Goal: Task Accomplishment & Management: Use online tool/utility

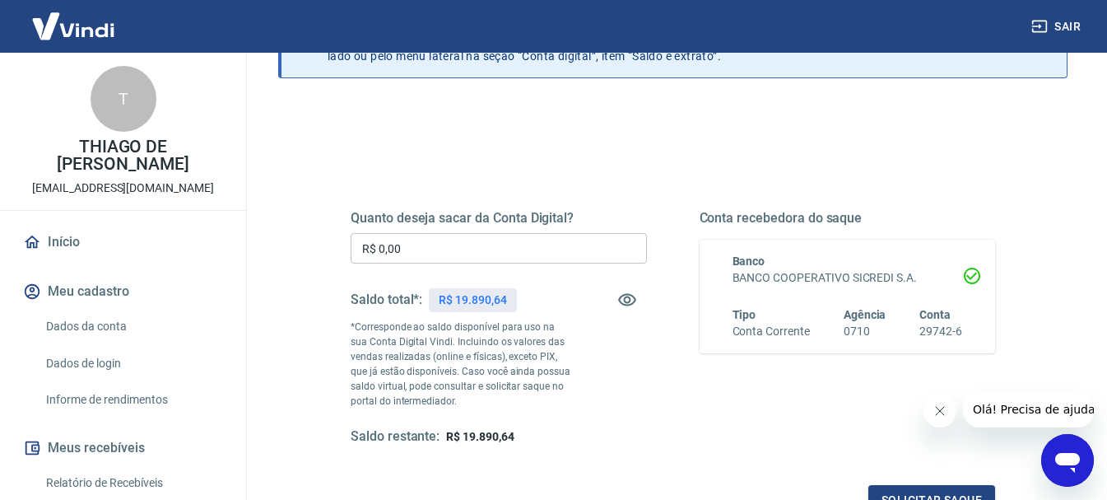
scroll to position [165, 0]
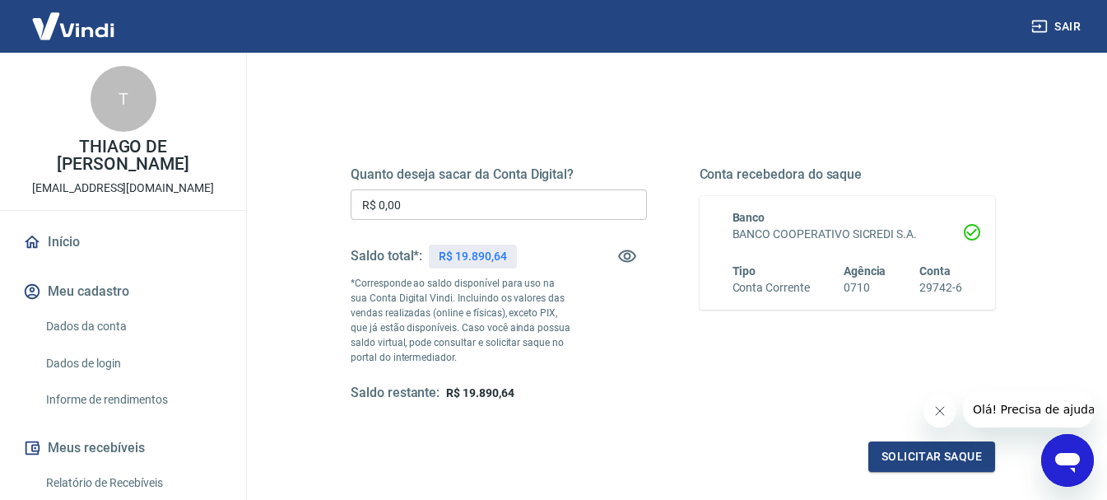
drag, startPoint x: 420, startPoint y: 173, endPoint x: 429, endPoint y: 183, distance: 13.4
click at [422, 174] on h5 "Quanto deseja sacar da Conta Digital?" at bounding box center [499, 174] width 296 height 16
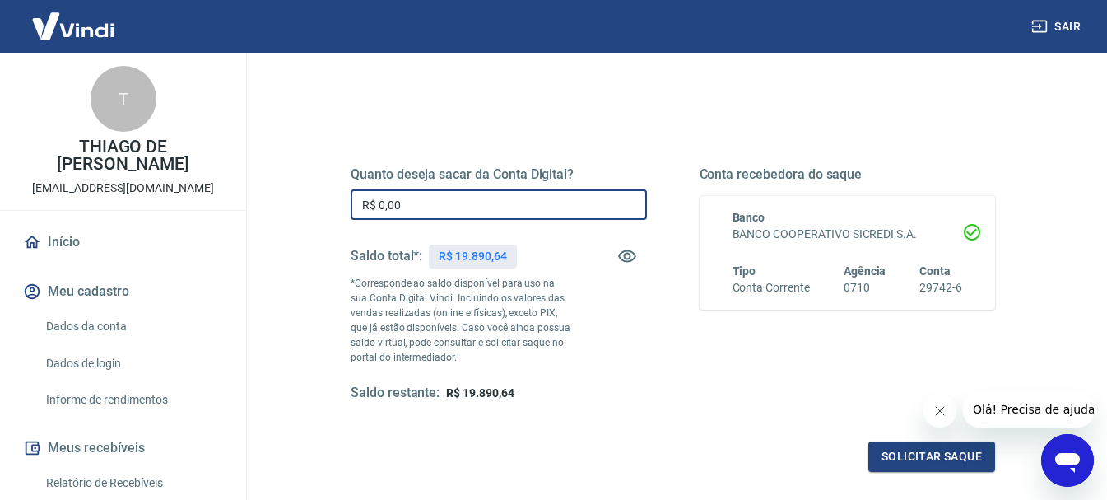
click at [433, 202] on input "R$ 0,00" at bounding box center [499, 204] width 296 height 30
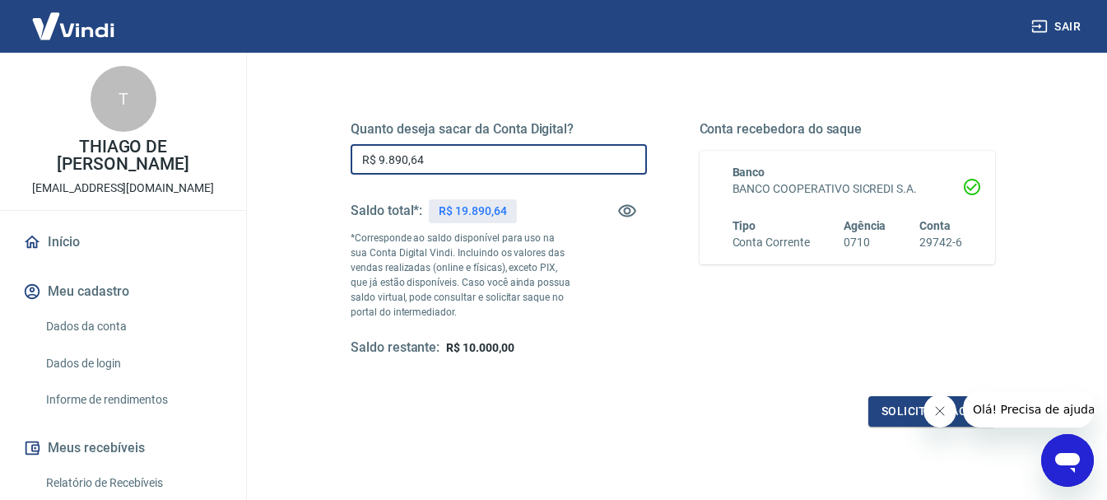
scroll to position [247, 0]
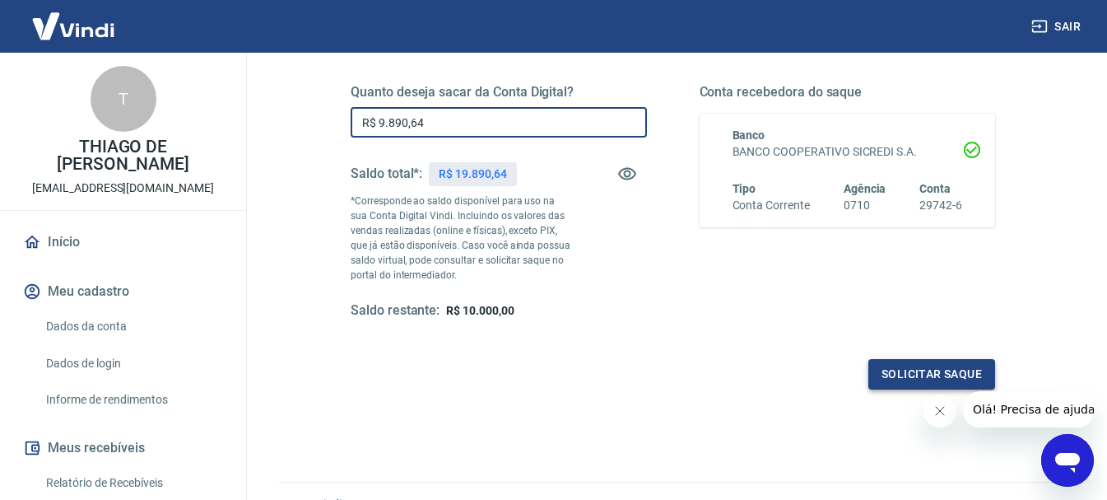
type input "R$ 9.890,64"
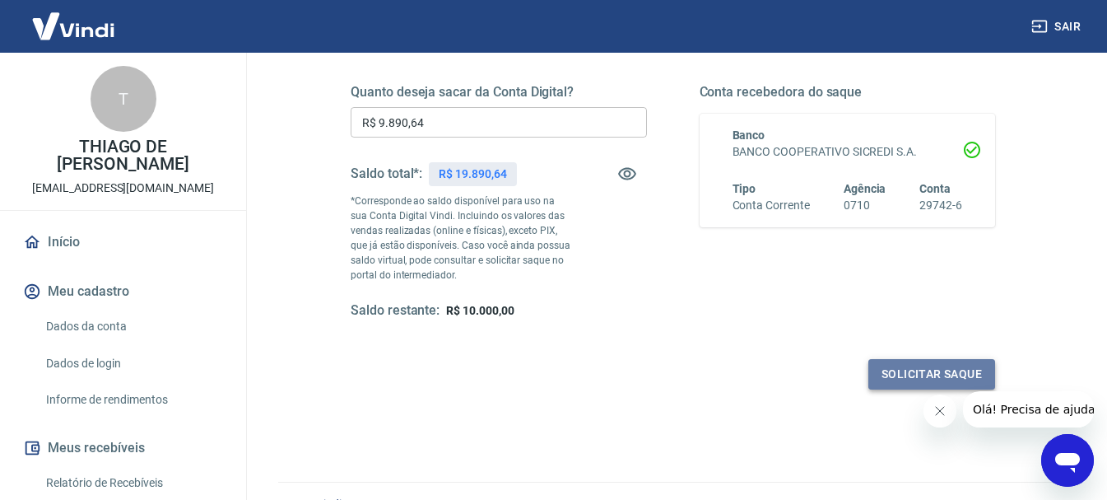
click at [900, 370] on button "Solicitar saque" at bounding box center [932, 374] width 127 height 30
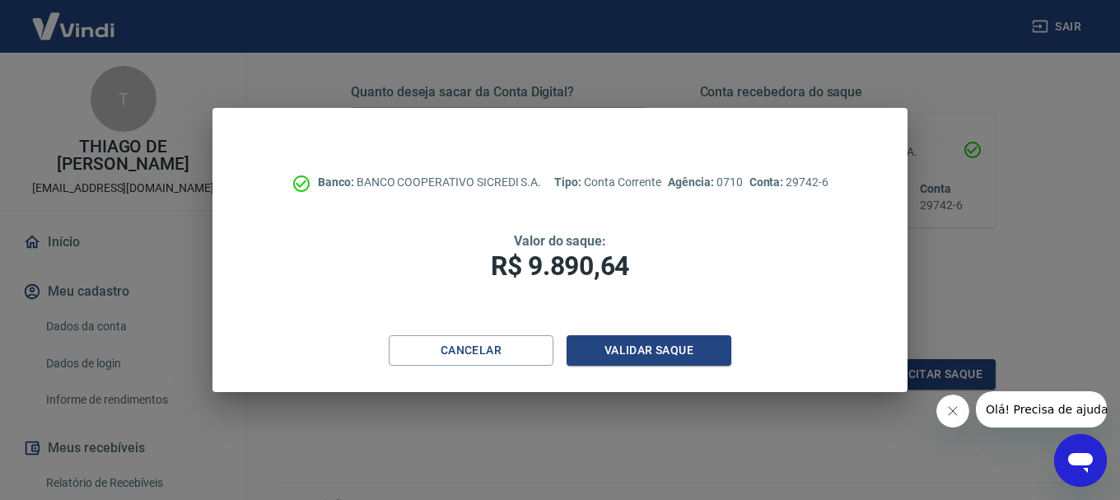
click at [953, 413] on icon "Fechar mensagem da empresa" at bounding box center [951, 410] width 13 height 13
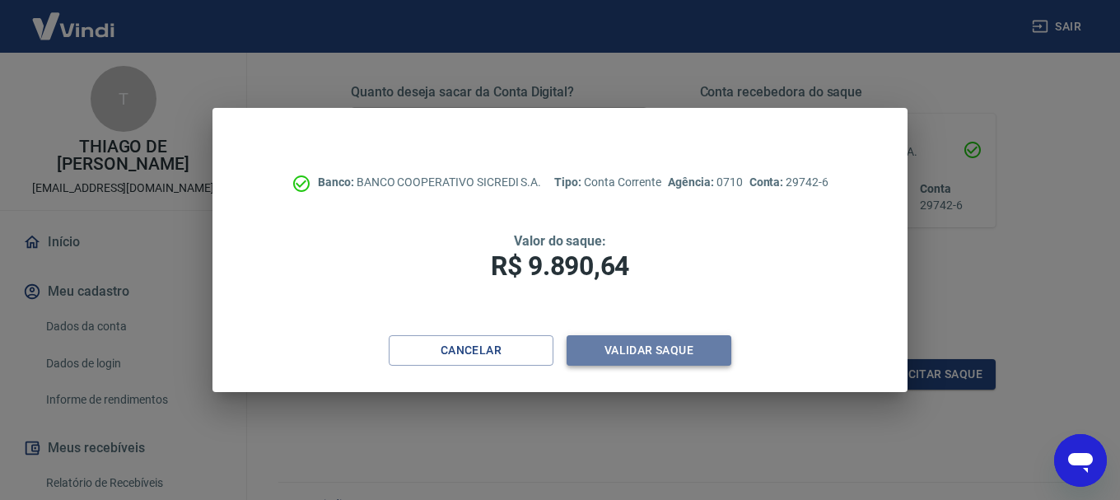
click at [634, 353] on button "Validar saque" at bounding box center [648, 350] width 165 height 30
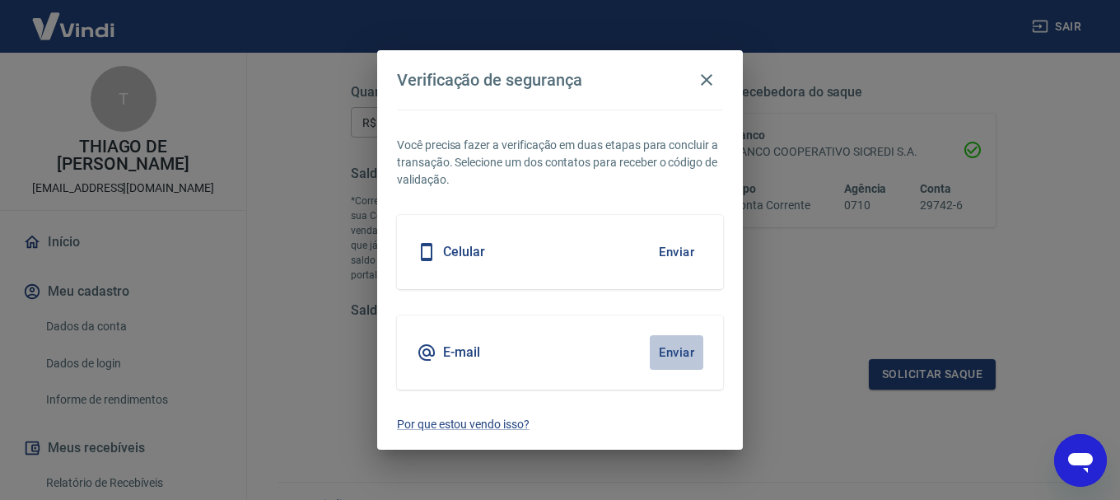
click at [678, 351] on button "Enviar" at bounding box center [677, 352] width 54 height 35
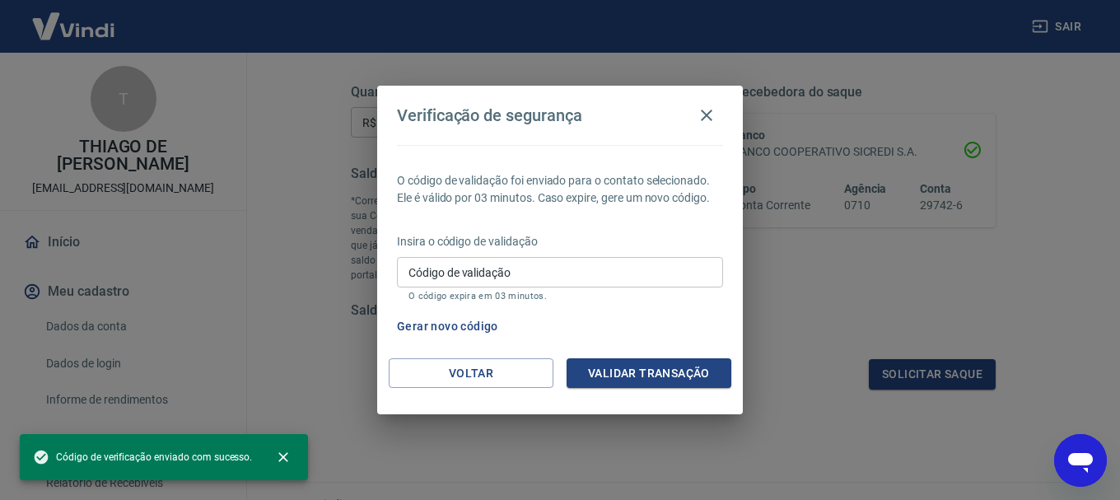
click at [579, 267] on input "Código de validação" at bounding box center [560, 272] width 326 height 30
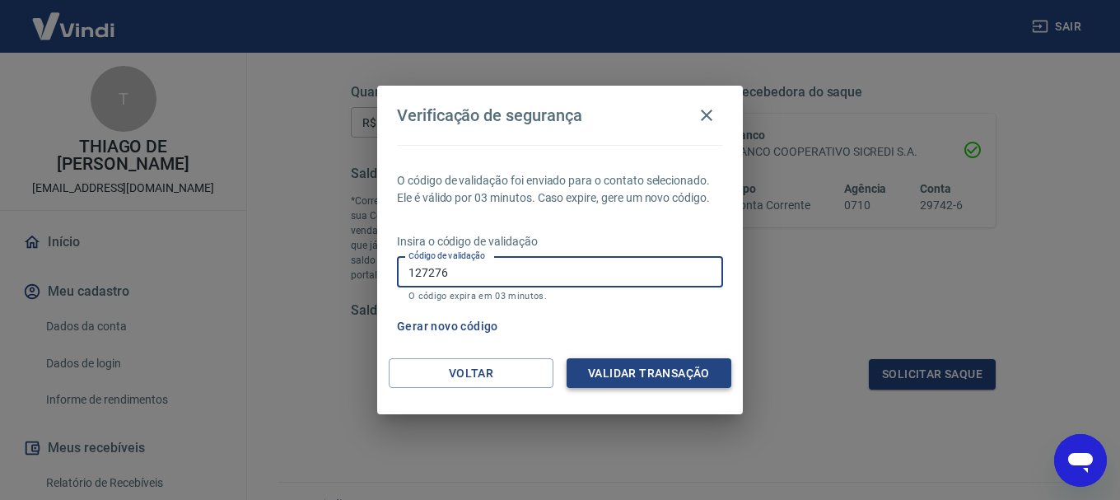
type input "127276"
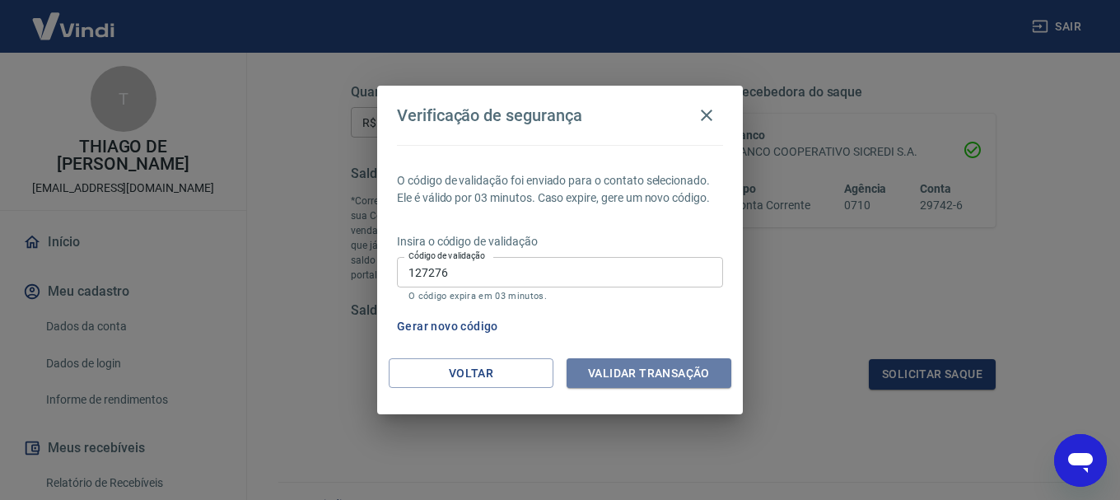
click at [617, 365] on button "Validar transação" at bounding box center [648, 373] width 165 height 30
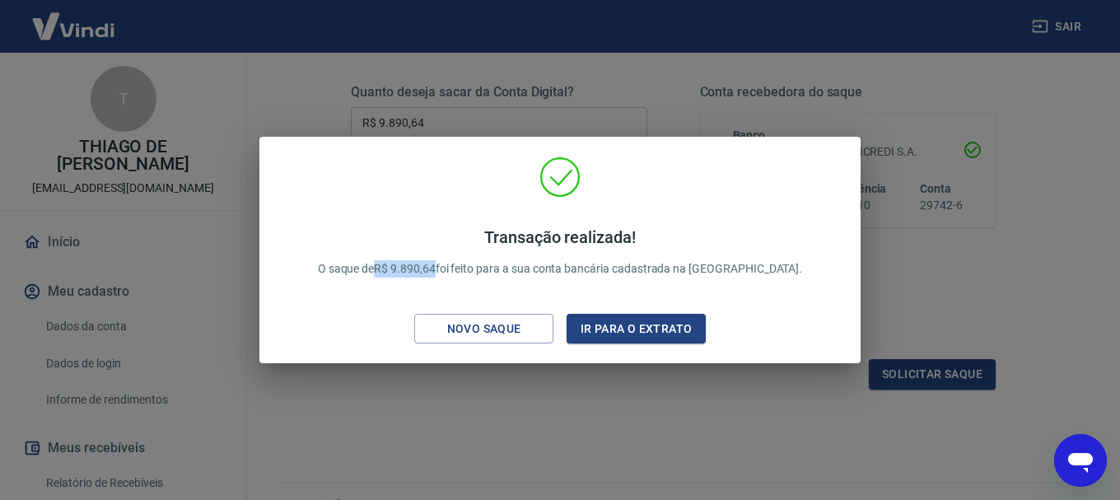
drag, startPoint x: 417, startPoint y: 269, endPoint x: 479, endPoint y: 270, distance: 61.8
click at [478, 269] on p "Transação realizada! O saque de R$ 9.890,64 foi feito para a sua conta bancária…" at bounding box center [560, 252] width 485 height 50
copy p "R$ 9.890,64"
click at [496, 329] on div "Novo saque" at bounding box center [484, 329] width 114 height 21
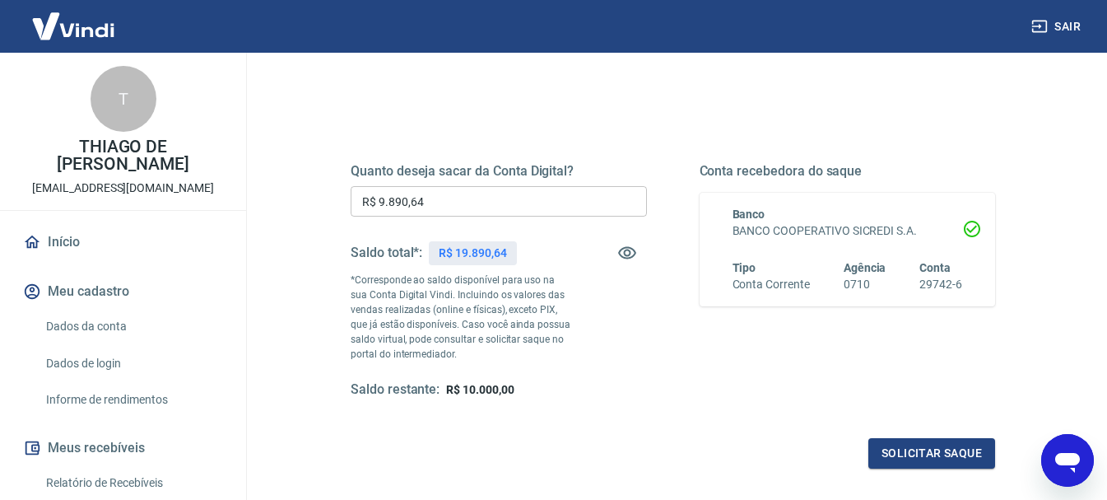
scroll to position [329, 0]
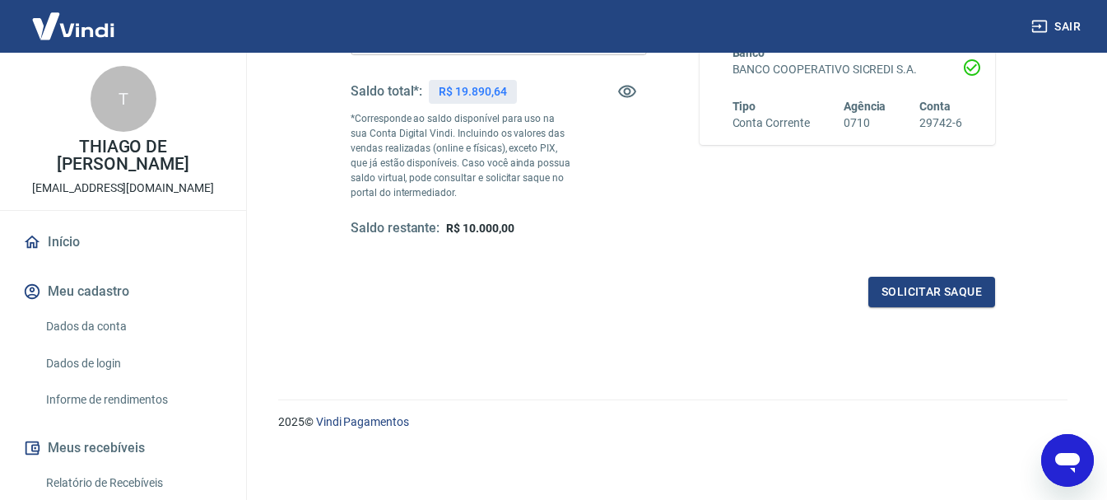
click at [478, 301] on div "Solicitar saque" at bounding box center [673, 292] width 645 height 30
click at [630, 91] on icon "button" at bounding box center [627, 92] width 18 height 12
click at [630, 91] on icon "button" at bounding box center [627, 92] width 20 height 20
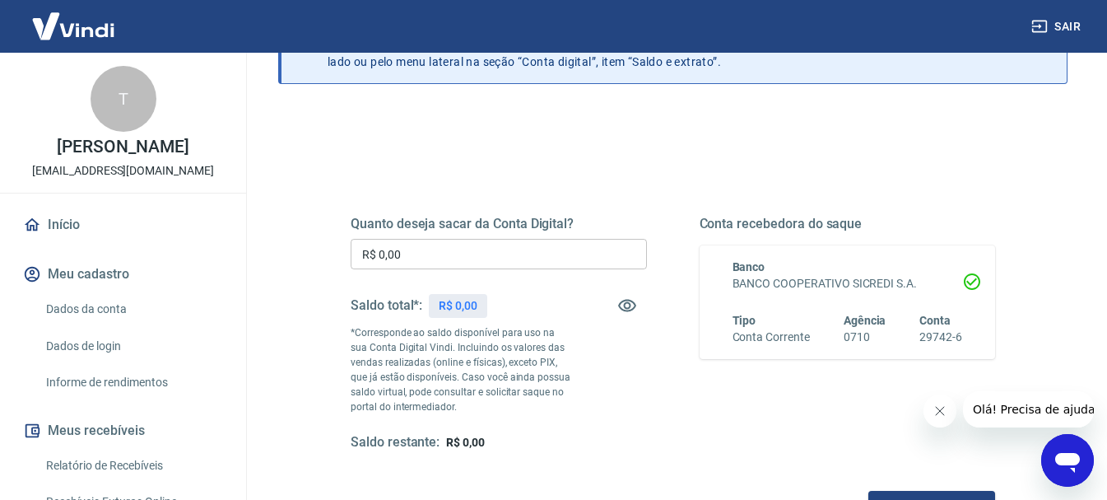
scroll to position [247, 0]
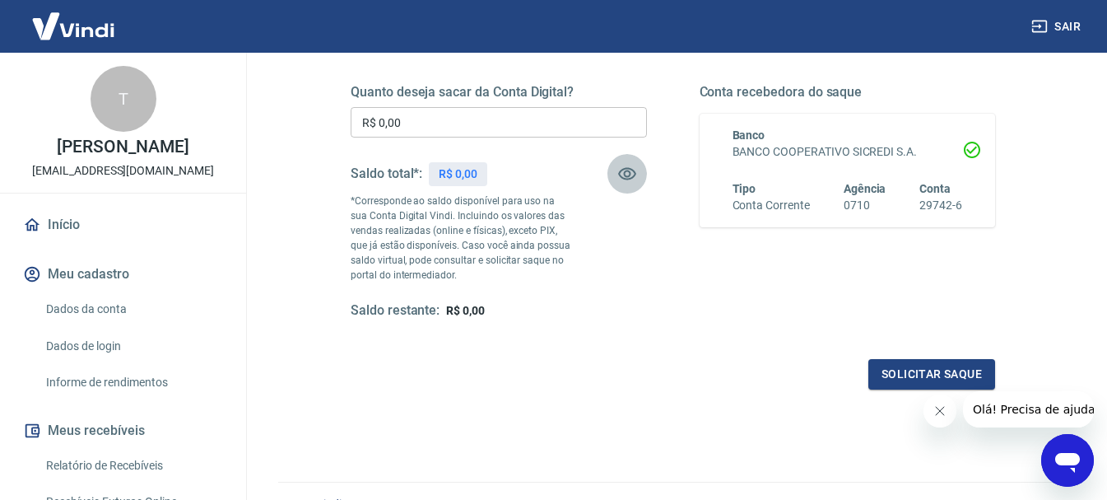
click at [628, 187] on button "button" at bounding box center [628, 174] width 40 height 40
click at [631, 172] on icon "button" at bounding box center [627, 174] width 20 height 20
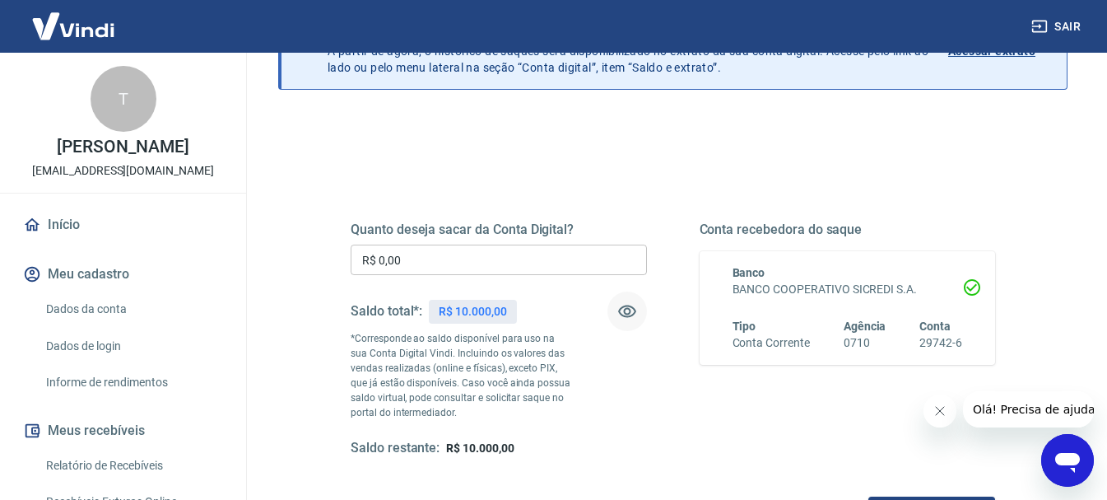
scroll to position [0, 0]
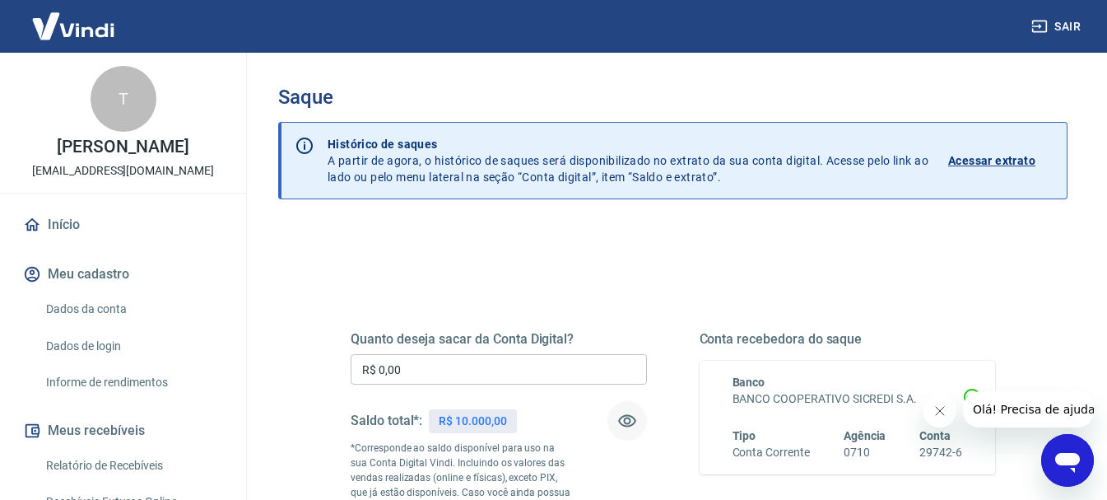
click at [1038, 22] on icon "button" at bounding box center [1040, 26] width 16 height 16
